Goal: Use online tool/utility: Utilize a website feature to perform a specific function

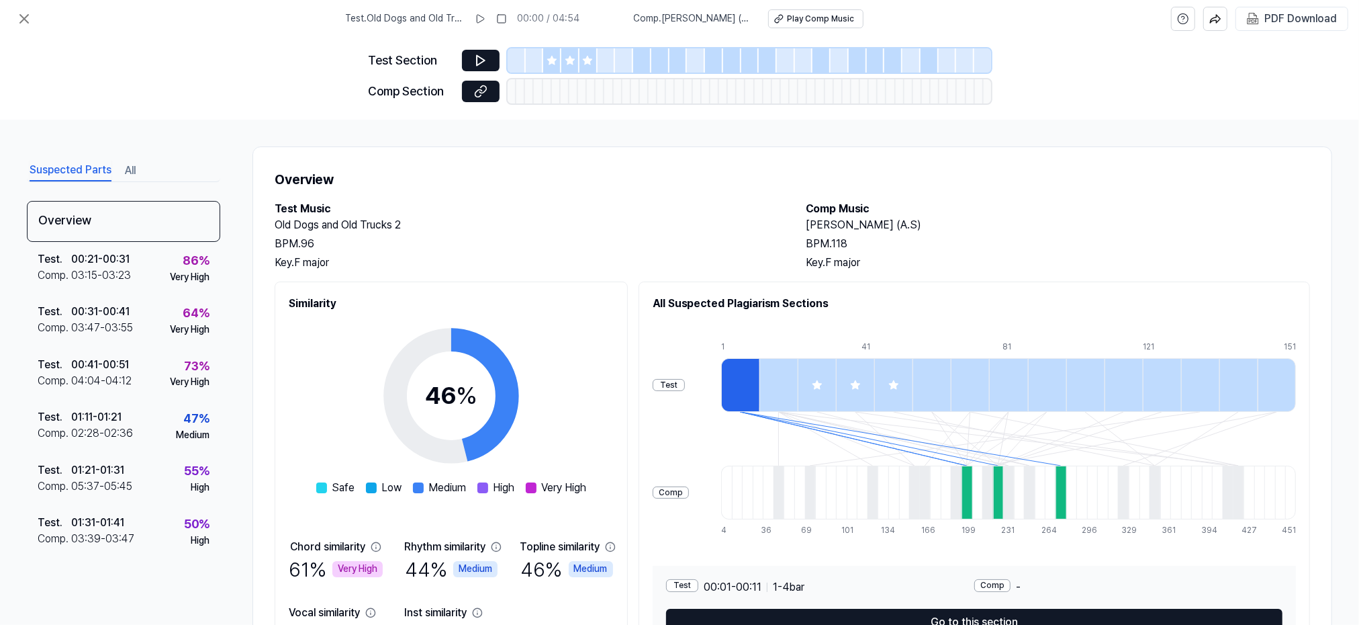
scroll to position [86, 0]
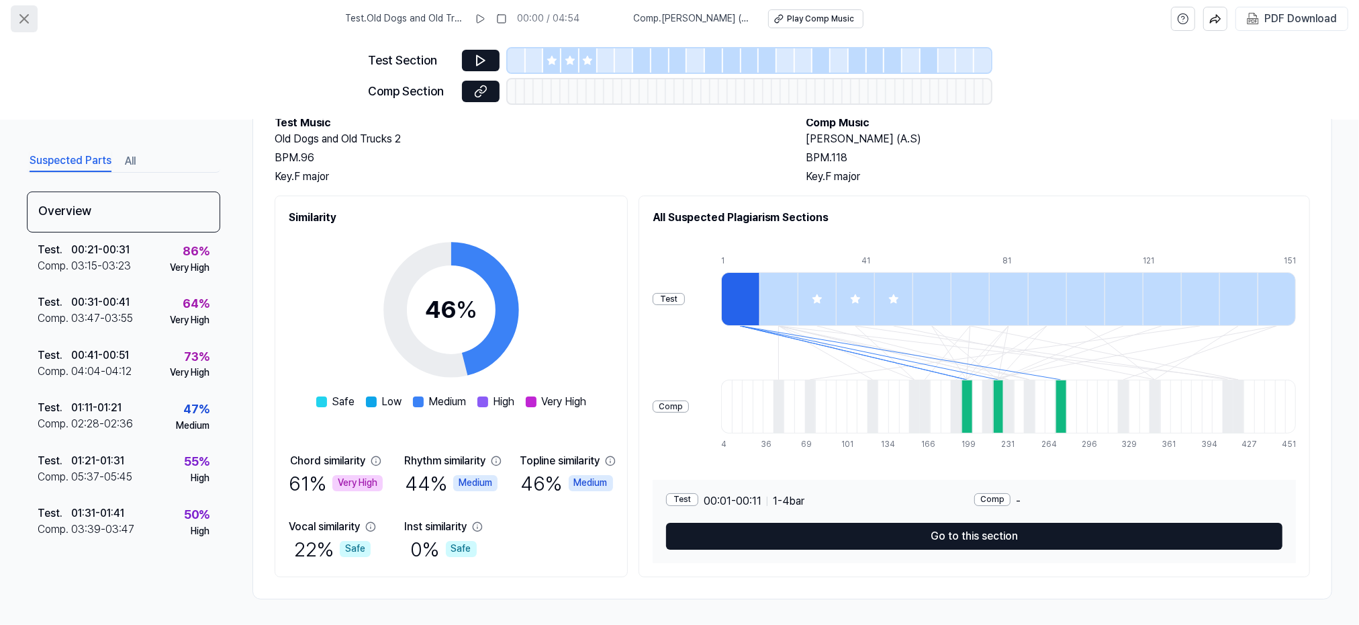
click at [21, 19] on icon at bounding box center [24, 19] width 16 height 16
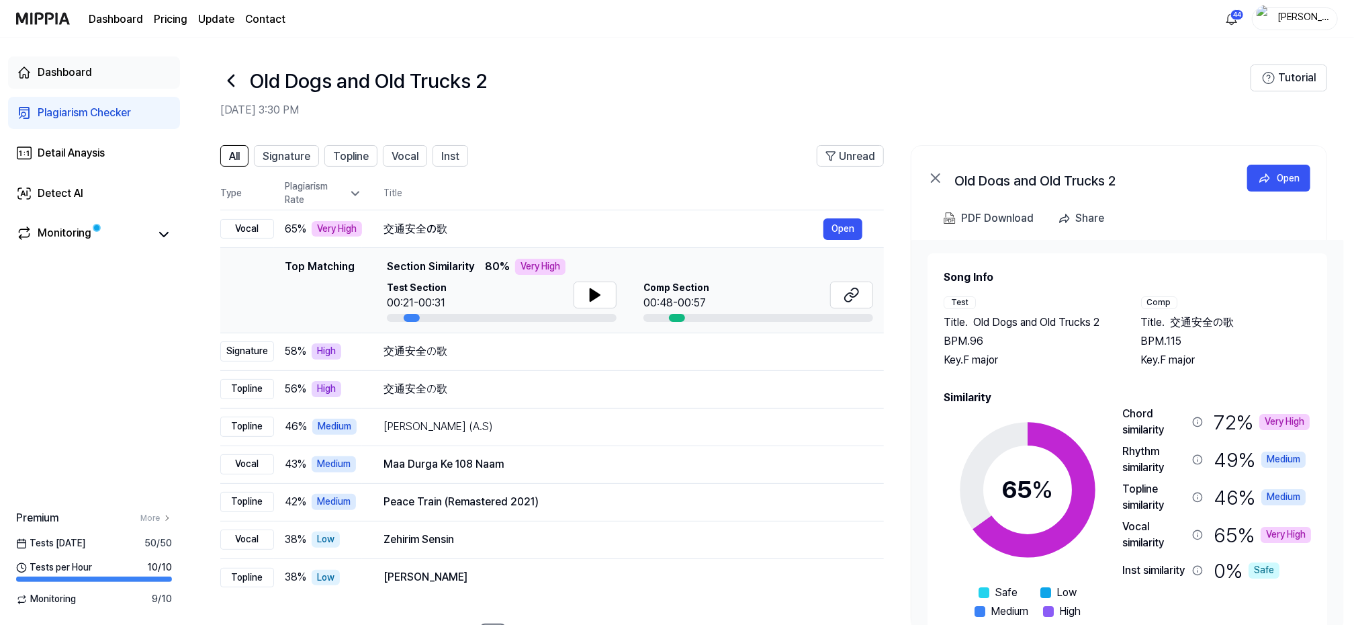
click at [62, 71] on div "Dashboard" at bounding box center [65, 72] width 54 height 16
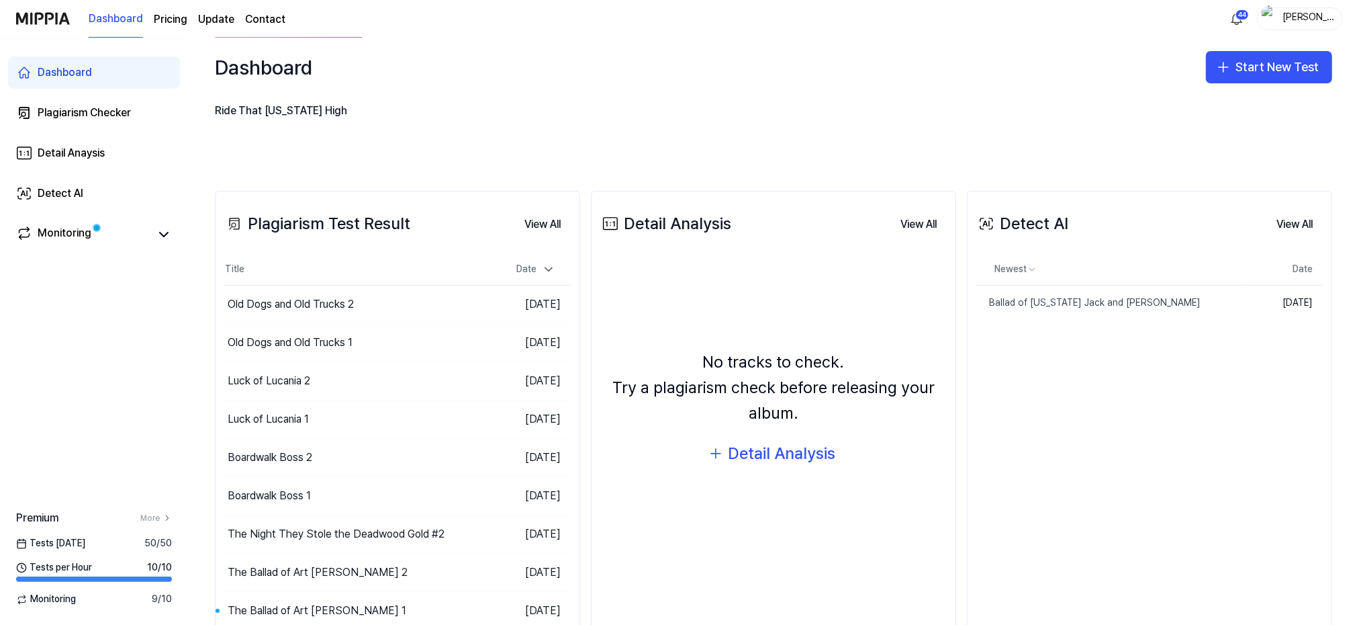
scroll to position [179, 0]
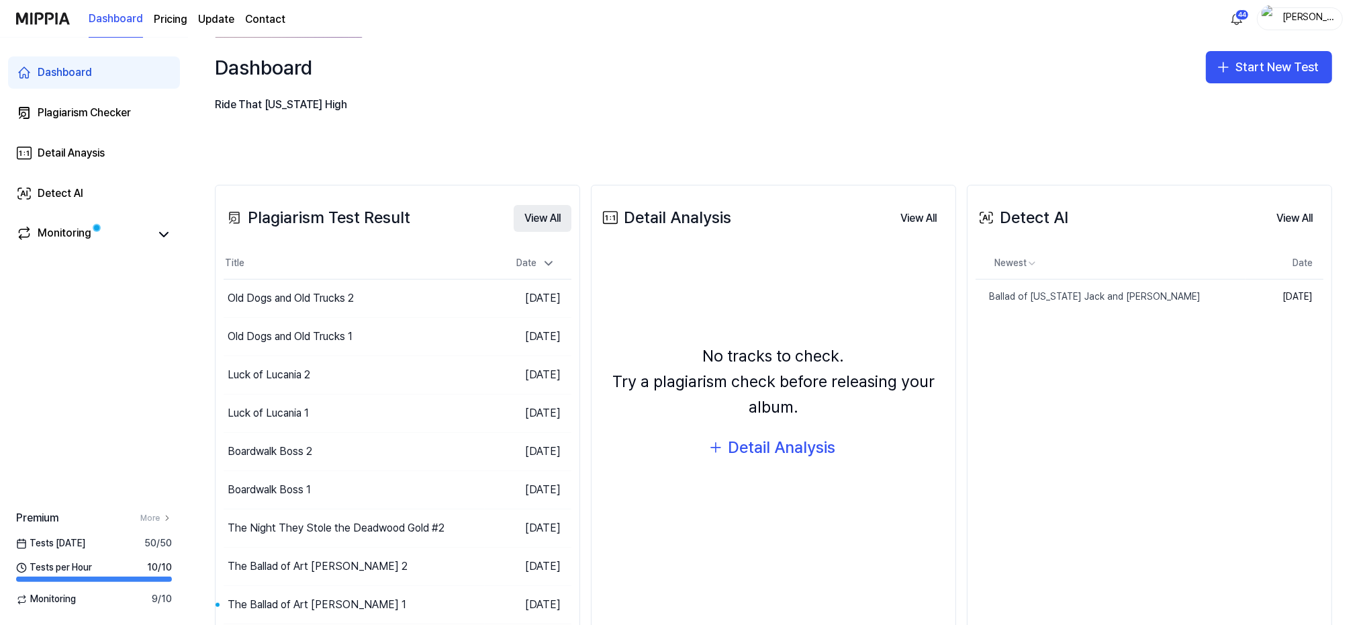
click at [541, 217] on button "View All" at bounding box center [543, 218] width 58 height 27
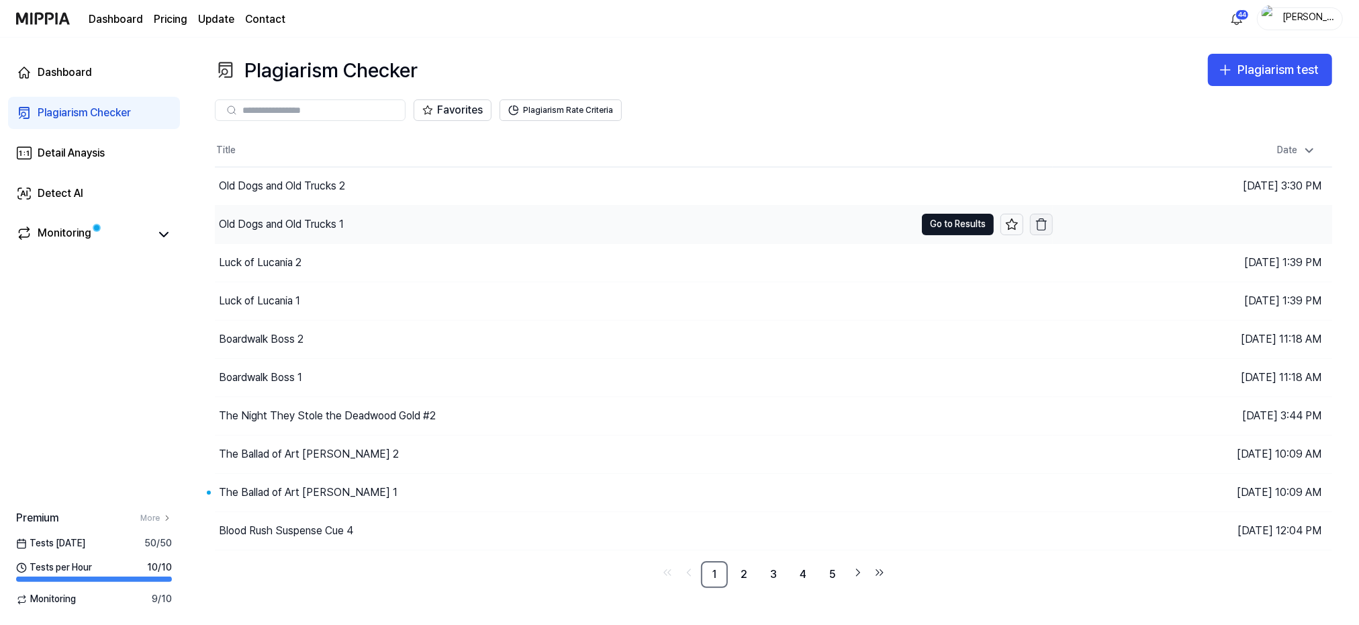
click at [1042, 224] on icon "button" at bounding box center [1041, 224] width 13 height 13
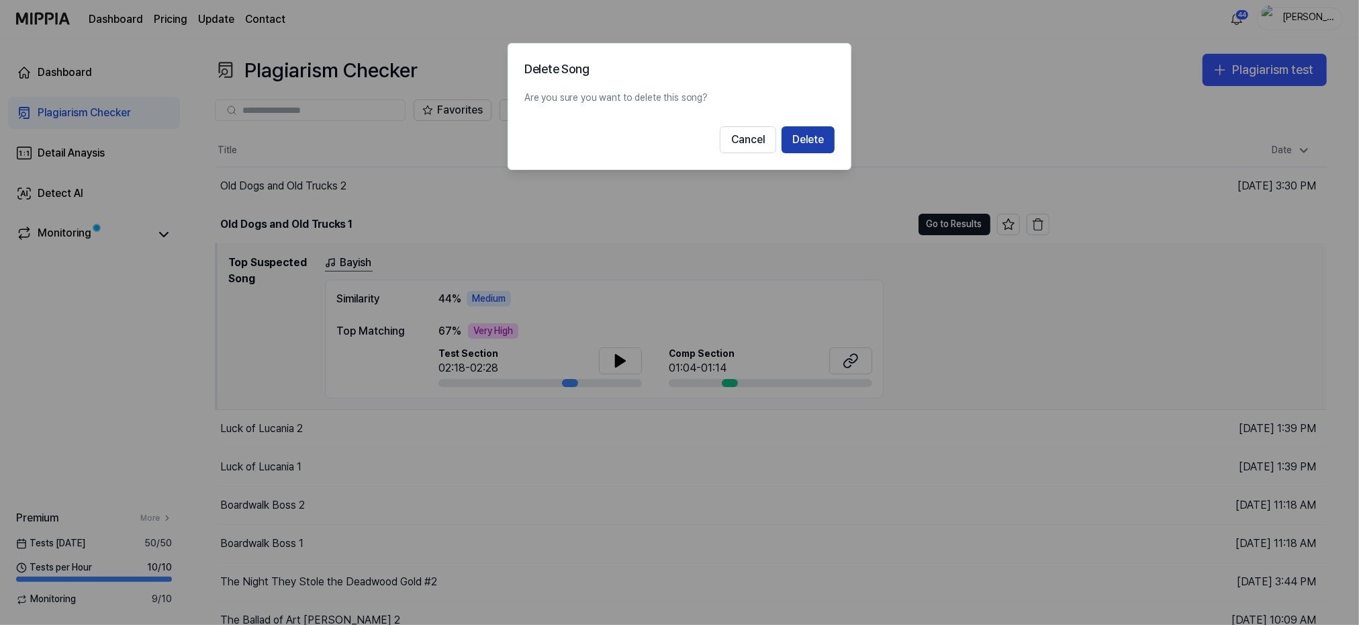
click at [819, 134] on button "Delete" at bounding box center [808, 139] width 53 height 27
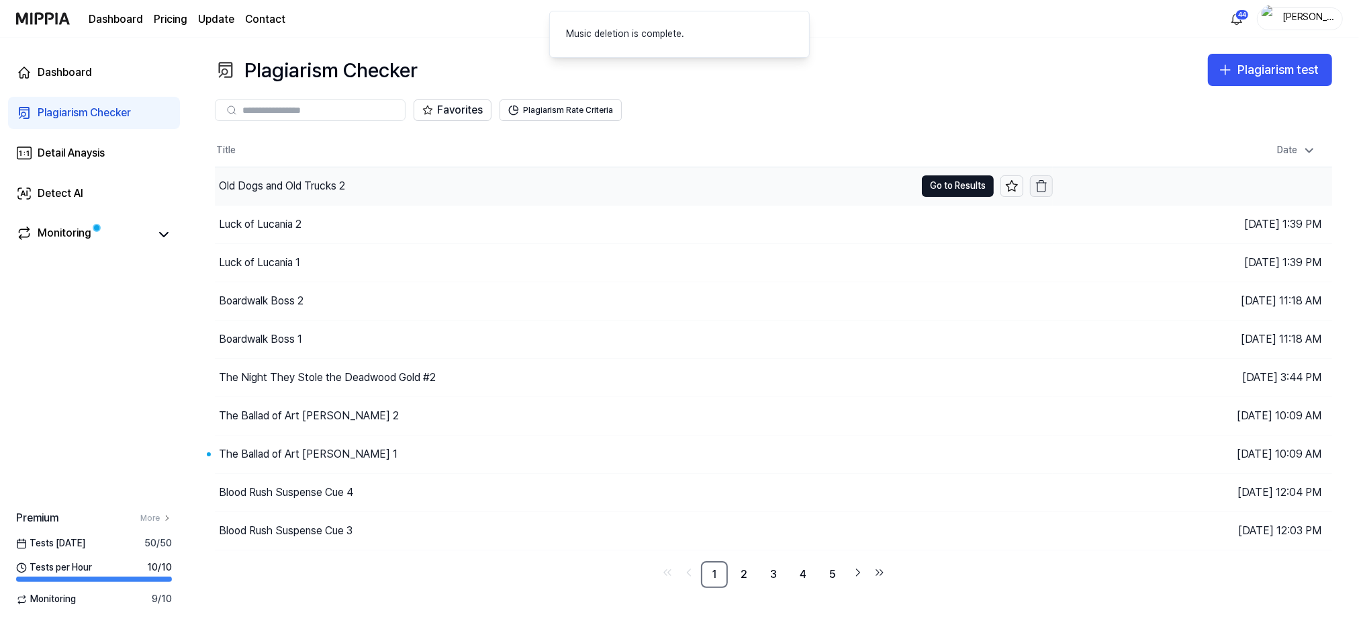
click at [1042, 184] on icon "button" at bounding box center [1041, 185] width 13 height 13
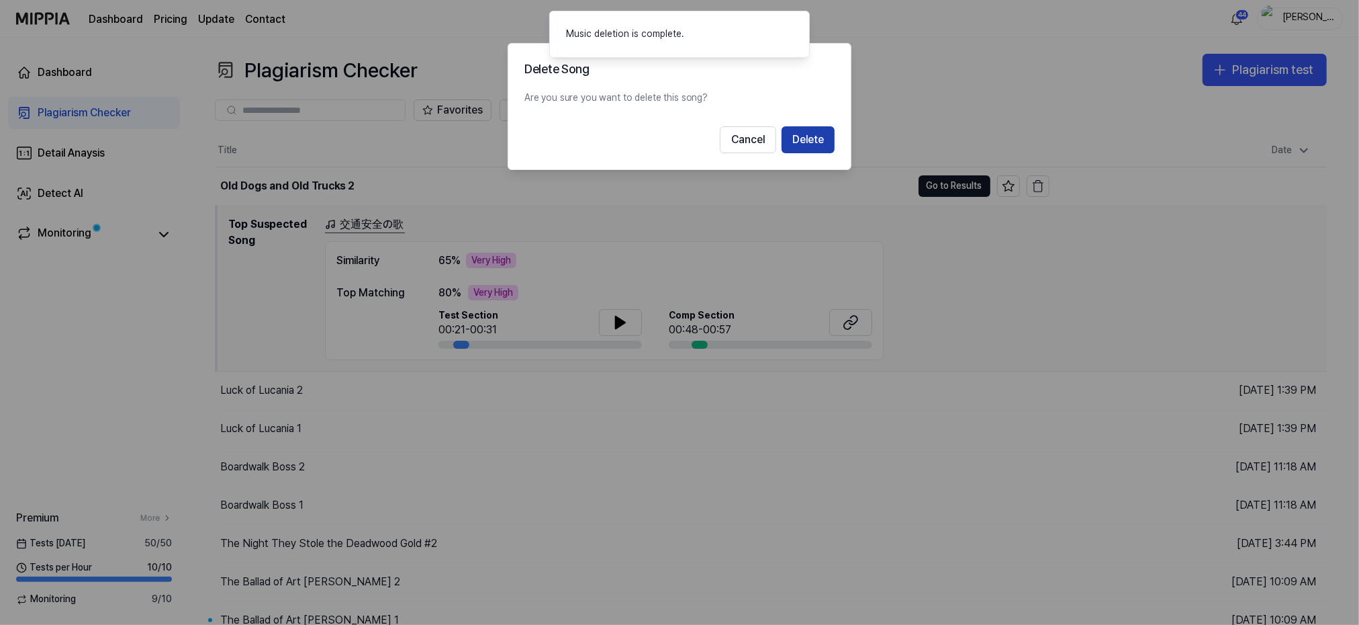
click at [814, 140] on button "Delete" at bounding box center [808, 139] width 53 height 27
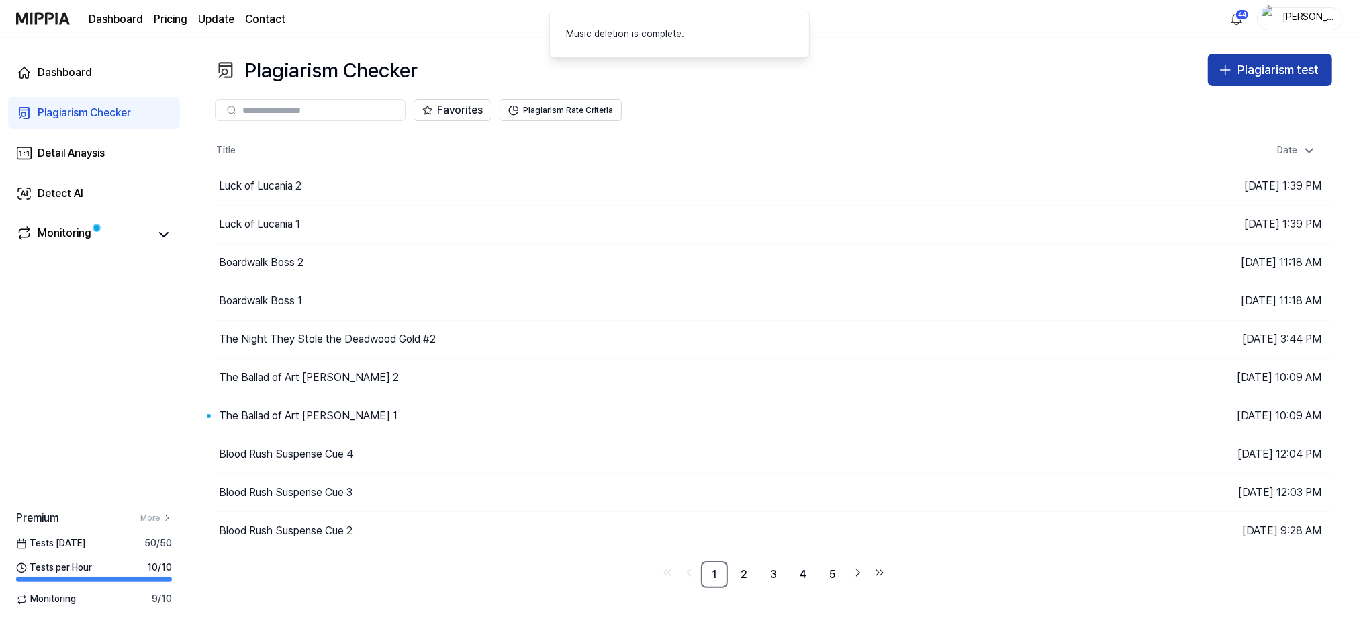
click at [1265, 67] on div "Plagiarism test" at bounding box center [1278, 69] width 81 height 19
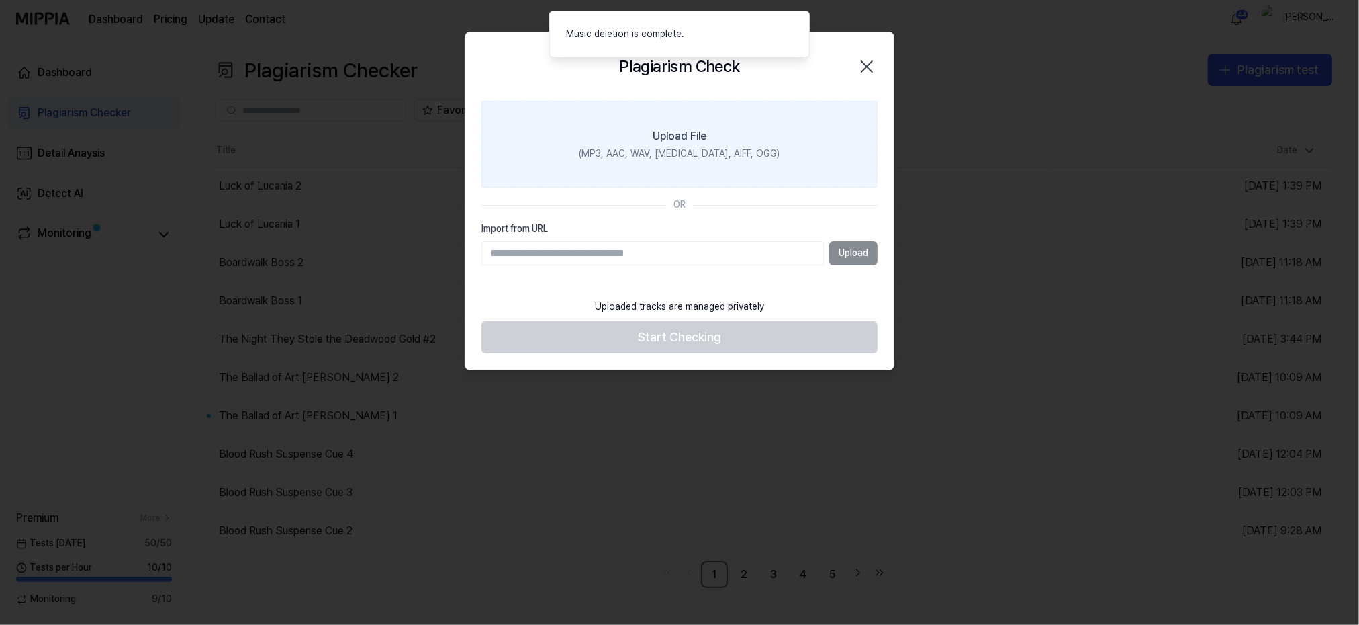
click at [728, 136] on label "Upload File (MP3, AAC, WAV, [MEDICAL_DATA], AIFF, OGG)" at bounding box center [680, 144] width 396 height 87
click at [0, 0] on input "Upload File (MP3, AAC, WAV, [MEDICAL_DATA], AIFF, OGG)" at bounding box center [0, 0] width 0 height 0
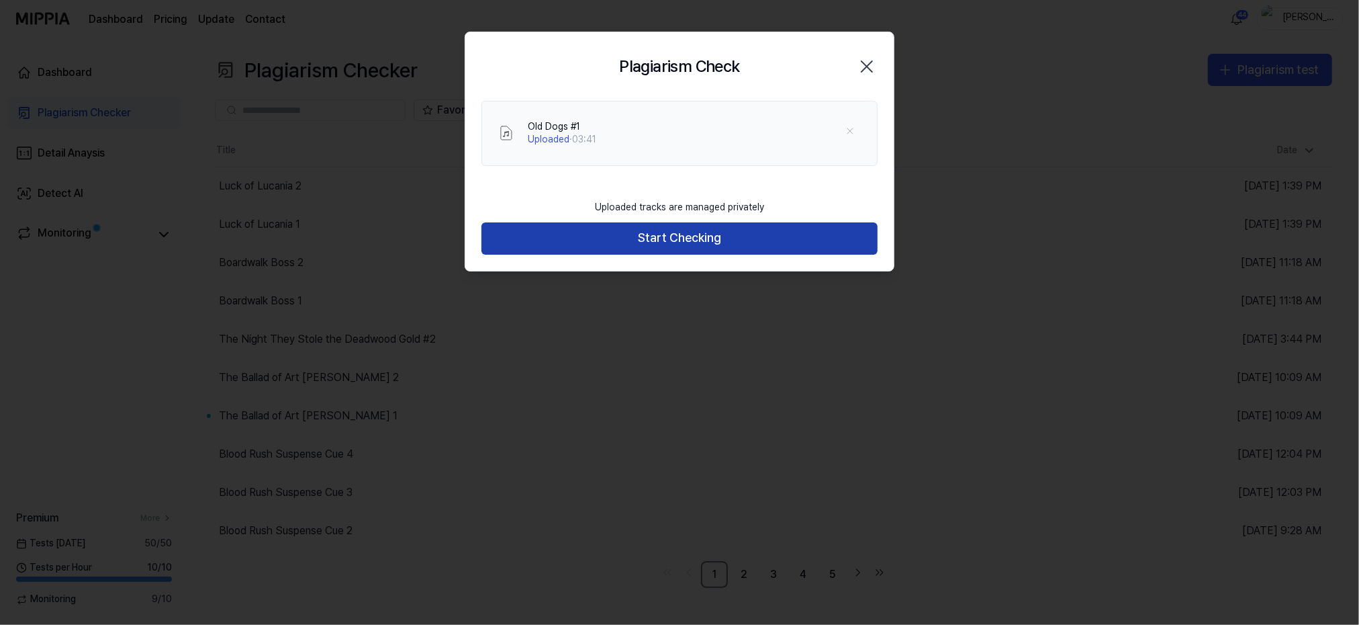
click at [675, 232] on button "Start Checking" at bounding box center [680, 238] width 396 height 32
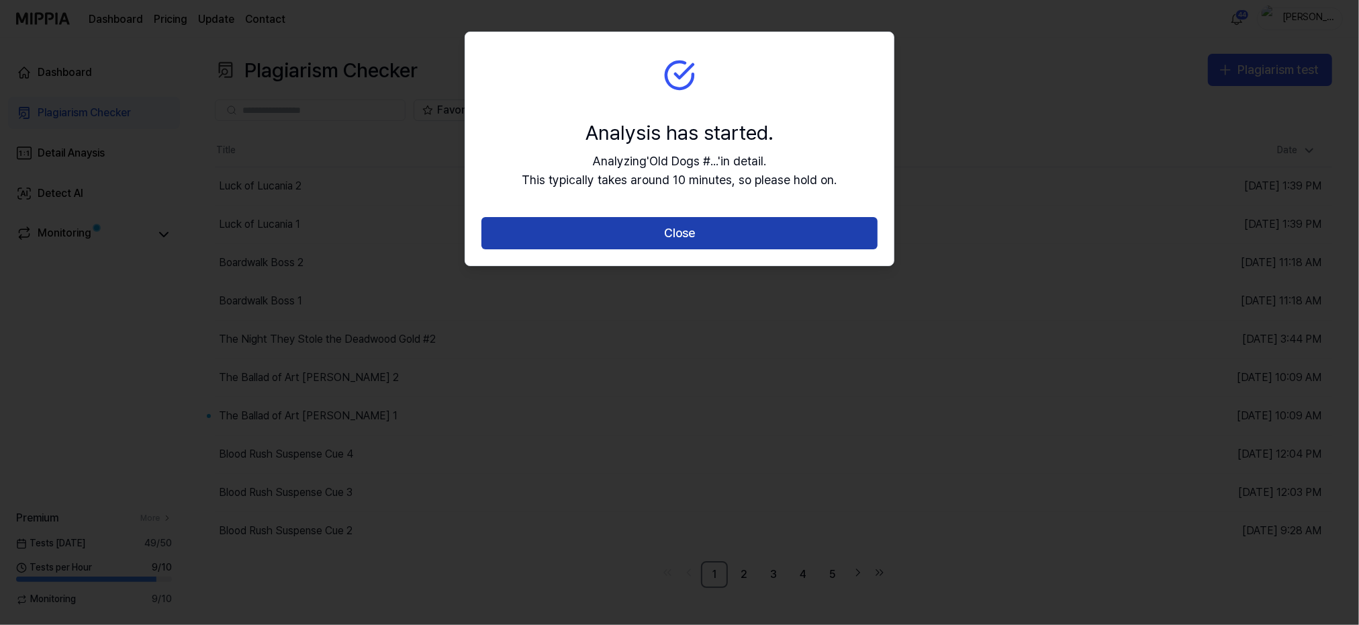
click at [669, 234] on button "Close" at bounding box center [680, 233] width 396 height 32
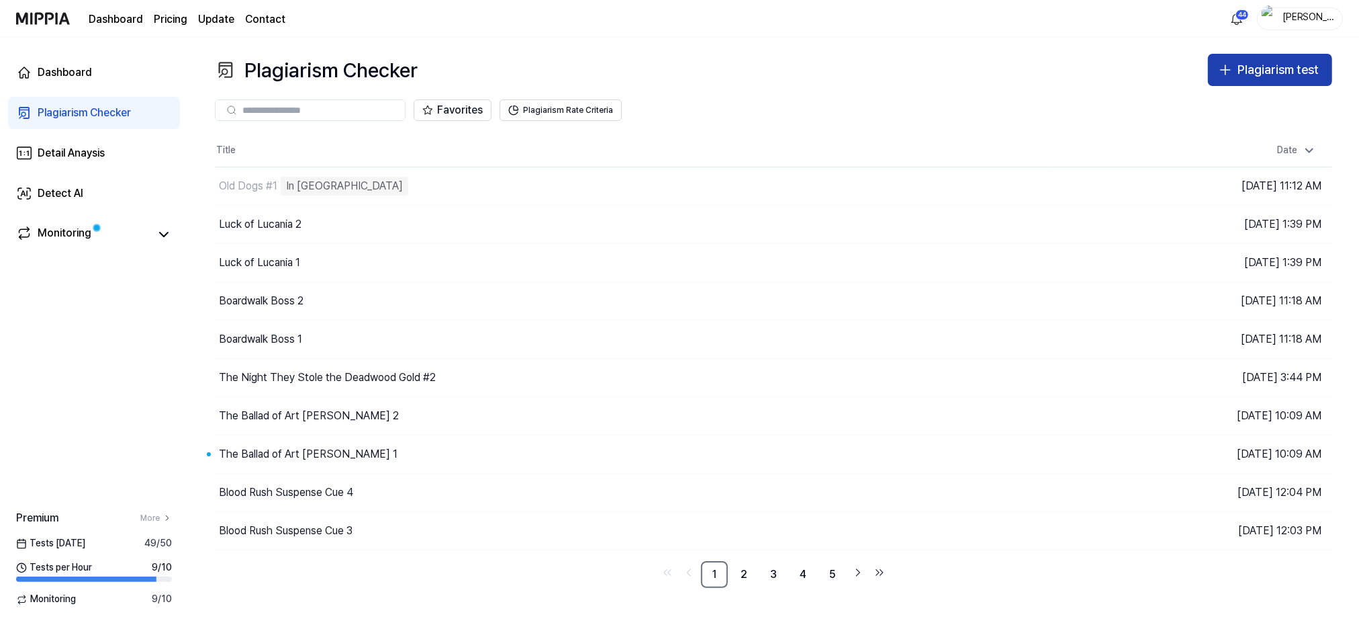
click at [1263, 70] on div "Plagiarism test" at bounding box center [1278, 69] width 81 height 19
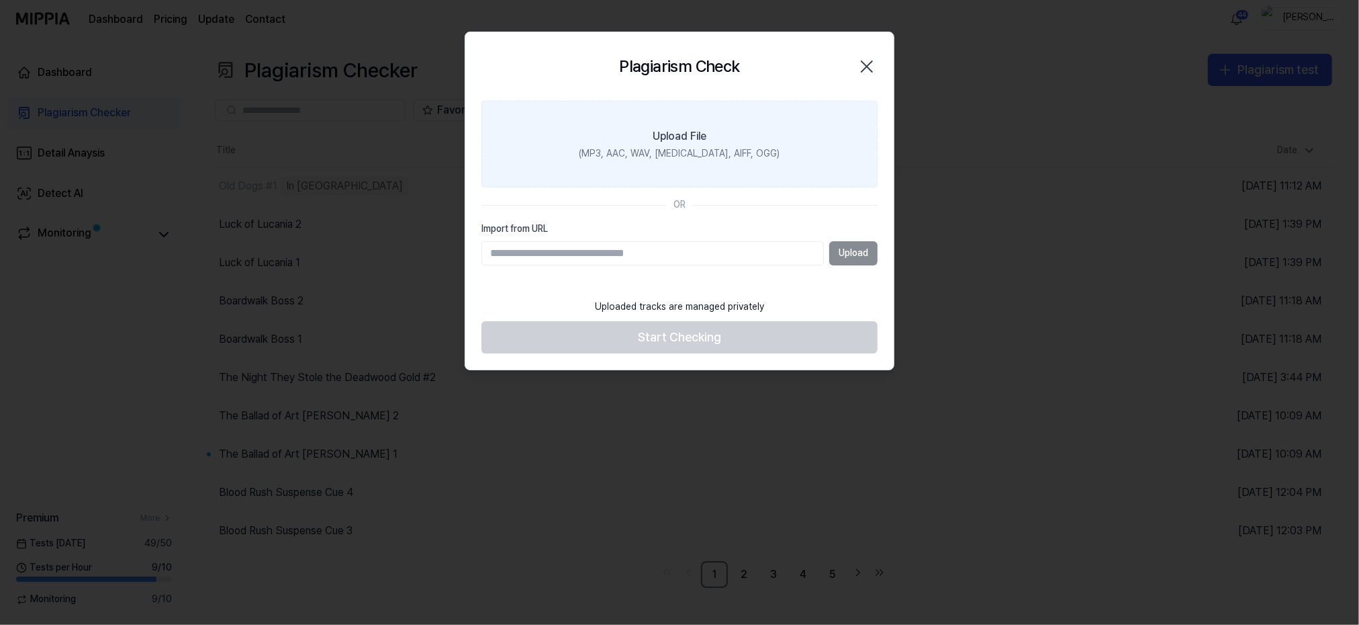
click at [712, 144] on label "Upload File (MP3, AAC, WAV, [MEDICAL_DATA], AIFF, OGG)" at bounding box center [680, 144] width 396 height 87
click at [0, 0] on input "Upload File (MP3, AAC, WAV, [MEDICAL_DATA], AIFF, OGG)" at bounding box center [0, 0] width 0 height 0
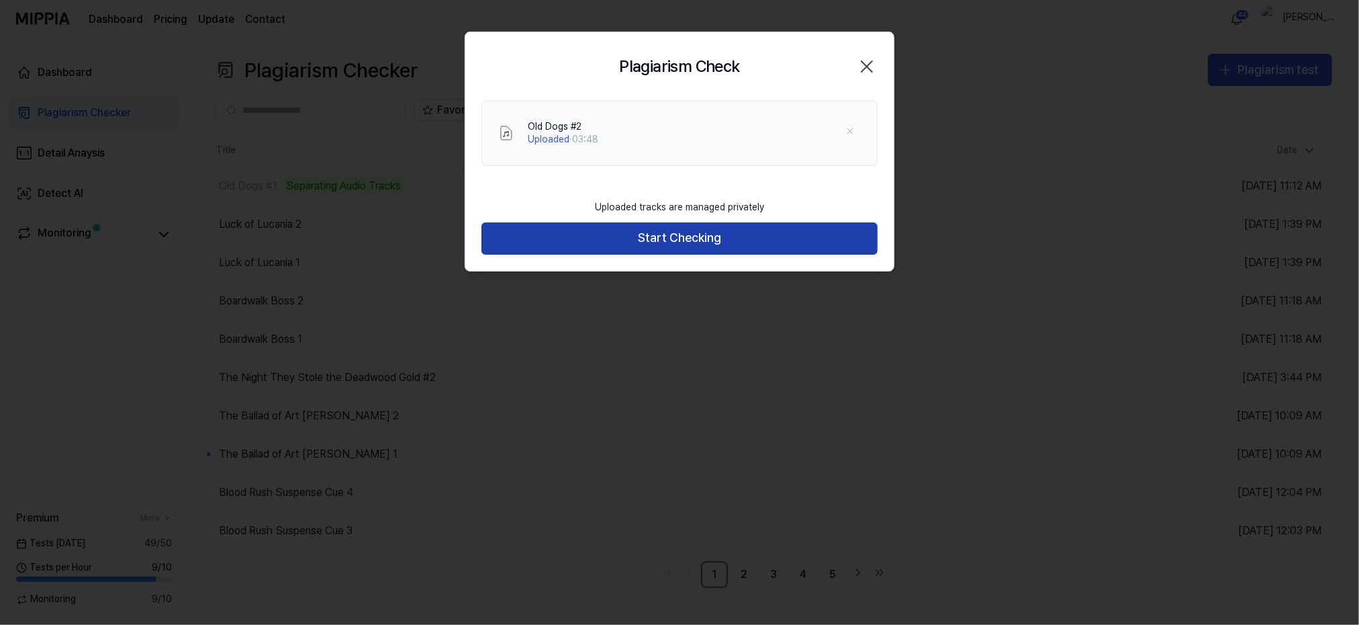
click at [662, 242] on button "Start Checking" at bounding box center [680, 238] width 396 height 32
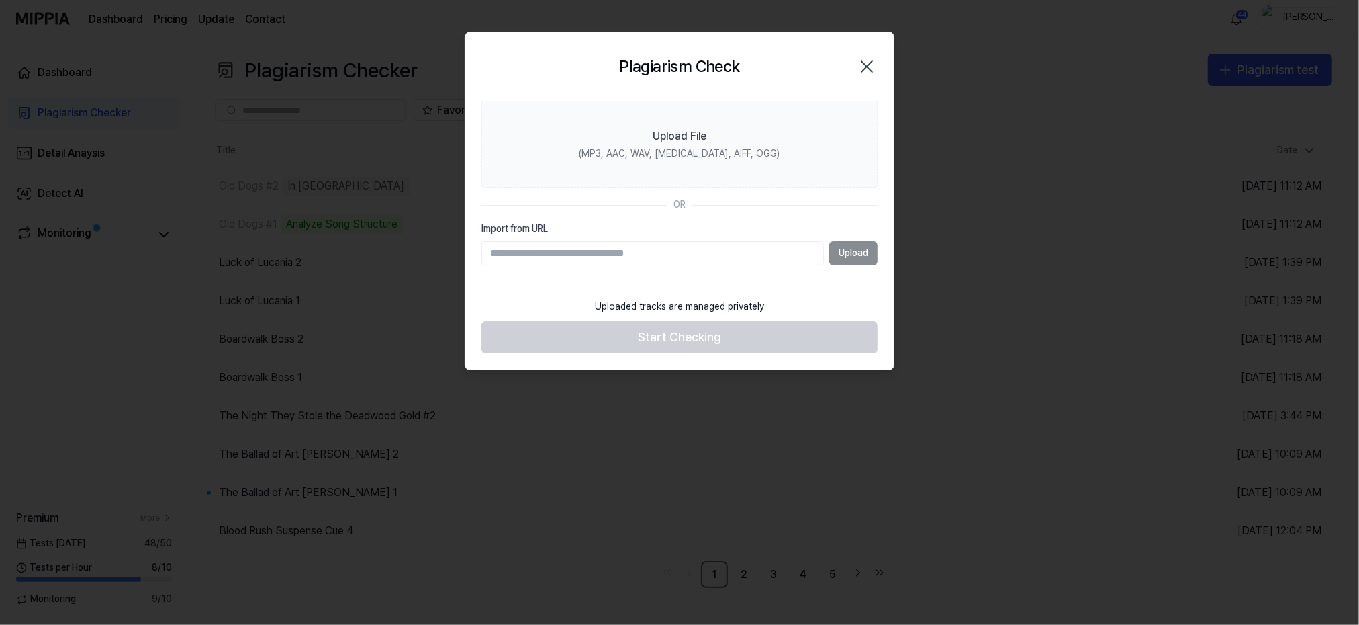
click at [927, 173] on div at bounding box center [679, 312] width 1359 height 625
